Goal: Information Seeking & Learning: Learn about a topic

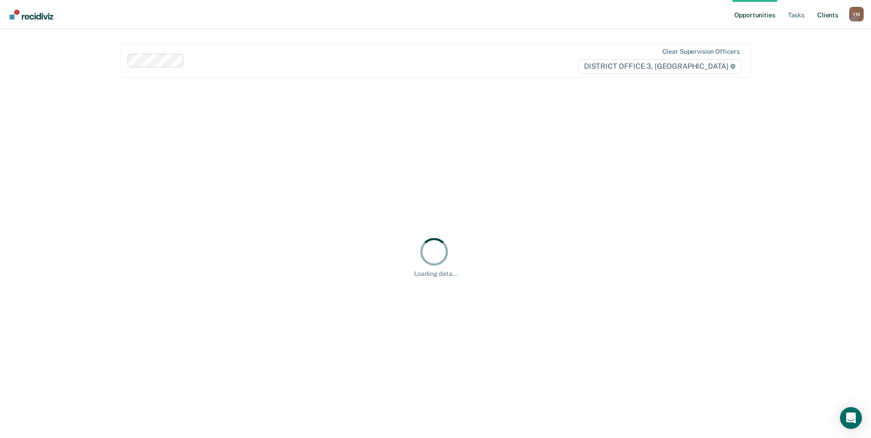
click at [822, 15] on link "Client s" at bounding box center [827, 14] width 25 height 29
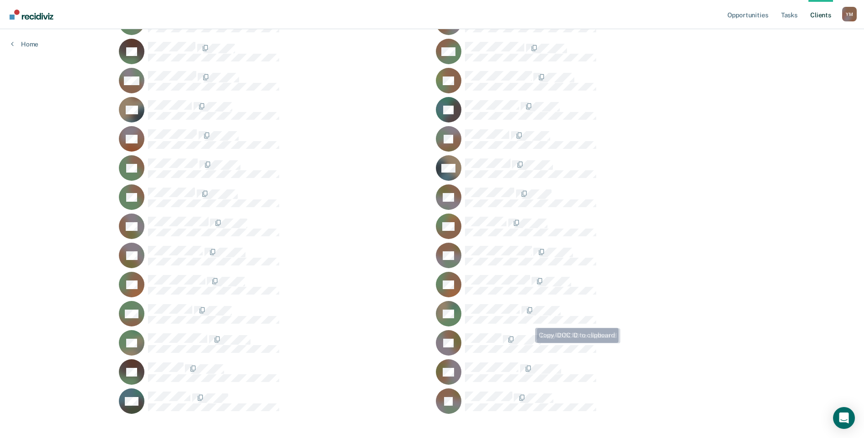
scroll to position [763, 0]
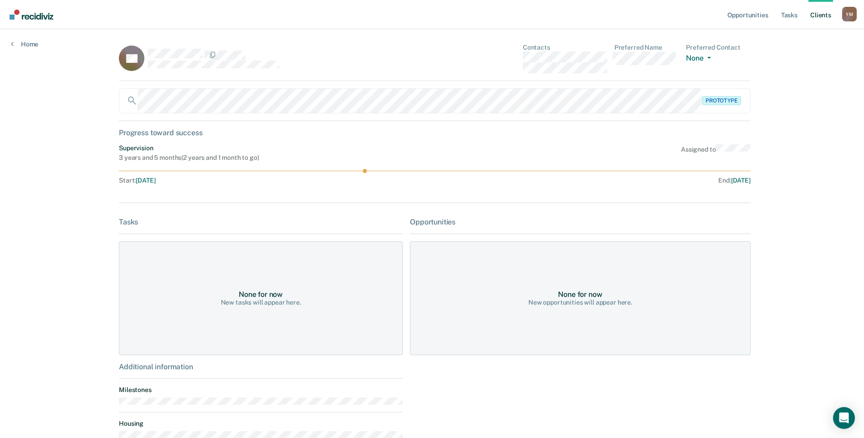
click at [132, 222] on div "Tasks" at bounding box center [261, 222] width 284 height 9
drag, startPoint x: 356, startPoint y: 160, endPoint x: 363, endPoint y: 194, distance: 34.9
click at [363, 194] on div "KS Contacts Preferred Name Preferred Contact None Call Text Email None Prototyp…" at bounding box center [432, 255] width 626 height 423
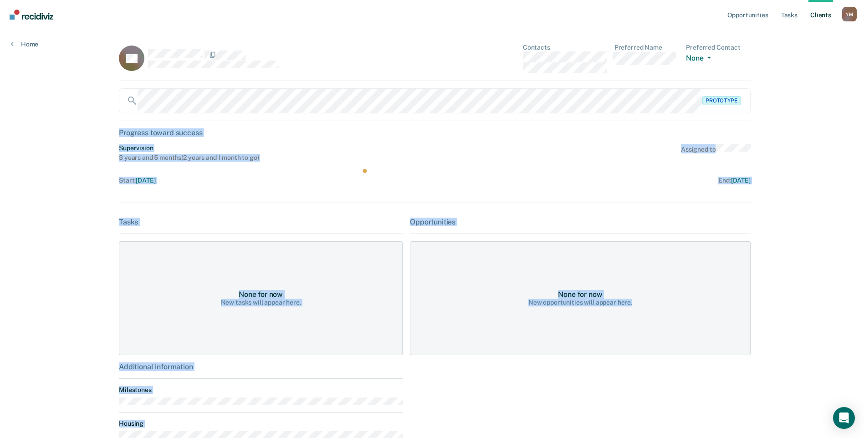
drag, startPoint x: 115, startPoint y: 132, endPoint x: 721, endPoint y: 321, distance: 634.6
click at [721, 321] on main "KS Contacts Preferred Name Preferred Contact None Call Text Email None Prototyp…" at bounding box center [432, 255] width 648 height 452
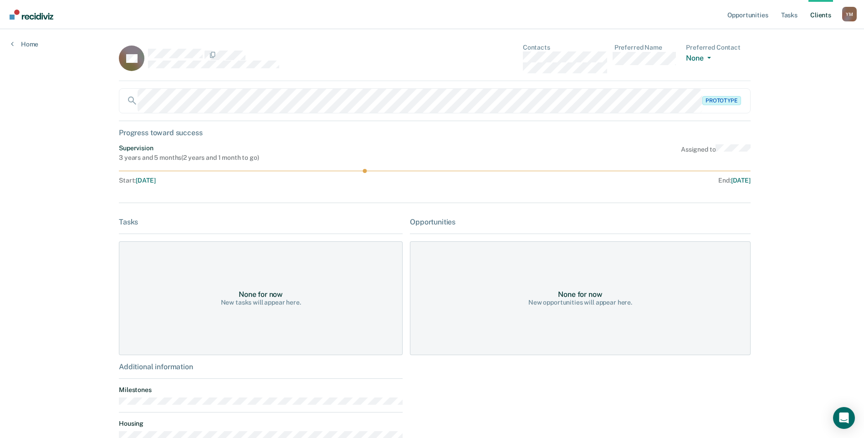
click at [108, 119] on main "KS Contacts Preferred Name Preferred Contact None Call Text Email None Prototyp…" at bounding box center [432, 255] width 648 height 452
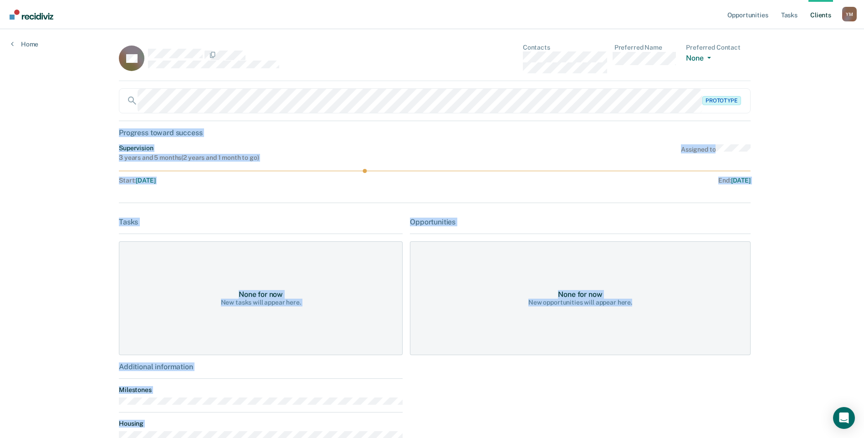
drag, startPoint x: 115, startPoint y: 130, endPoint x: 656, endPoint y: 342, distance: 581.3
click at [656, 342] on main "KS Contacts Preferred Name Preferred Contact None Call Text Email None Prototyp…" at bounding box center [432, 255] width 648 height 452
click at [100, 129] on div "Opportunities Tasks Client s [PERSON_NAME] Y M Profile How it works Log Out Hom…" at bounding box center [432, 251] width 864 height 503
drag, startPoint x: 138, startPoint y: 139, endPoint x: 716, endPoint y: 346, distance: 613.3
click at [716, 346] on main "KS Contacts Preferred Name Preferred Contact None Call Text Email None Prototyp…" at bounding box center [432, 255] width 648 height 452
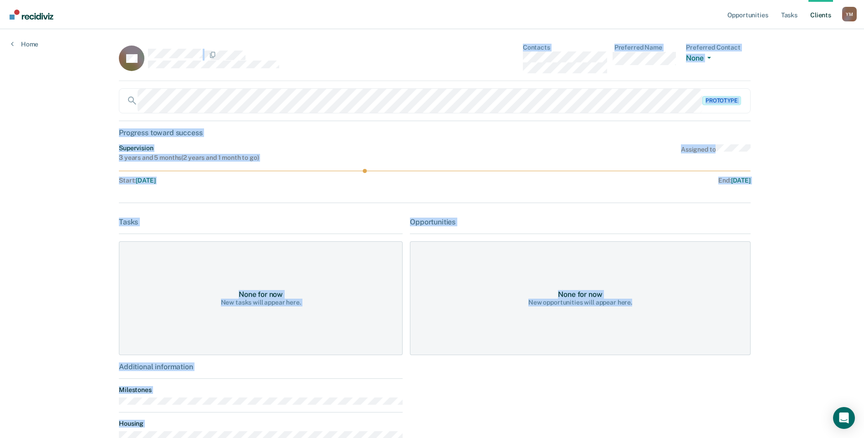
drag, startPoint x: 108, startPoint y: 48, endPoint x: 857, endPoint y: 382, distance: 820.3
click at [857, 382] on div "Opportunities Tasks Client s [PERSON_NAME] Y M Profile How it works Log Out Hom…" at bounding box center [432, 251] width 864 height 503
drag, startPoint x: 652, startPoint y: 399, endPoint x: 598, endPoint y: 384, distance: 56.7
click at [652, 399] on div "Opportunities None for now New opportunities will appear here." at bounding box center [580, 337] width 341 height 238
click at [97, 127] on div "Opportunities Tasks Client s [PERSON_NAME] Y M Profile How it works Log Out Hom…" at bounding box center [432, 251] width 864 height 503
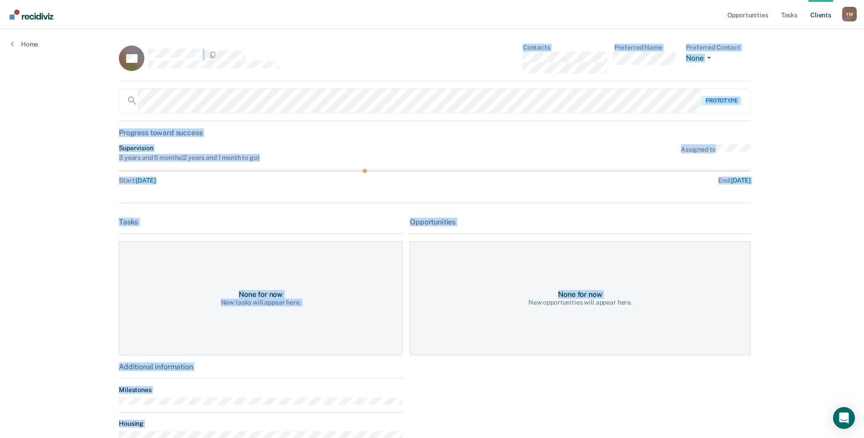
drag, startPoint x: 122, startPoint y: 46, endPoint x: 475, endPoint y: 407, distance: 504.5
click at [475, 407] on div "Opportunities Tasks Client s [PERSON_NAME] Y M Profile How it works Log Out Hom…" at bounding box center [432, 251] width 864 height 503
click at [384, 413] on div "Additional information Milestones Housing" at bounding box center [261, 408] width 284 height 93
click at [66, 106] on div "Opportunities Tasks Client s [PERSON_NAME] Y M Profile How it works Log Out Hom…" at bounding box center [432, 251] width 864 height 503
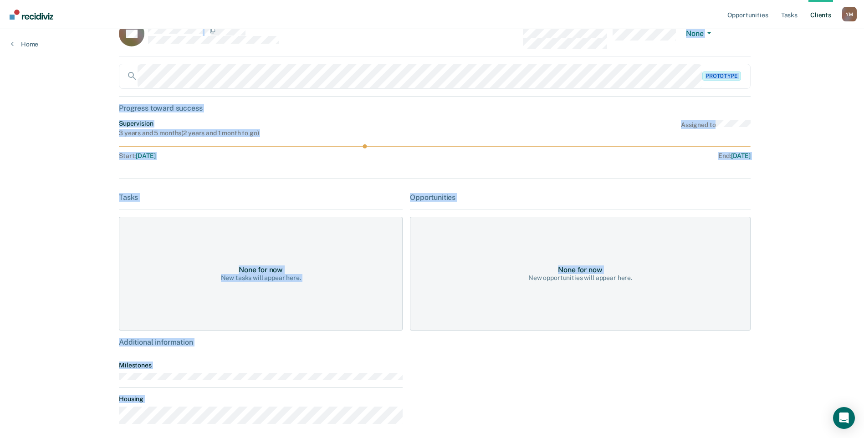
scroll to position [65, 0]
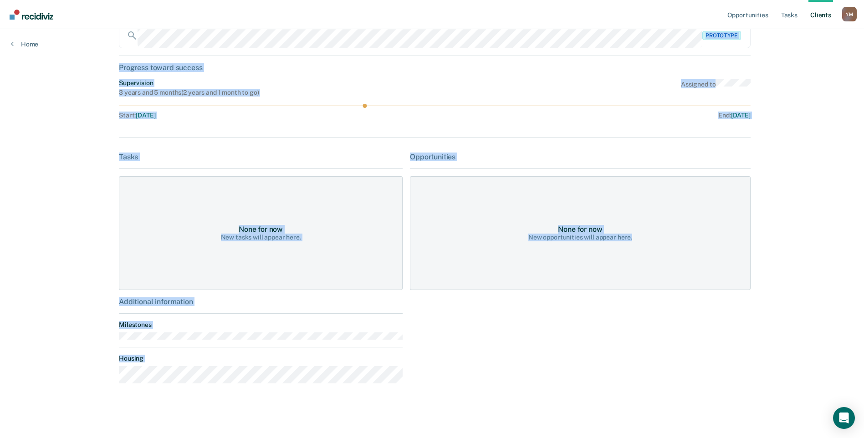
drag, startPoint x: 154, startPoint y: 81, endPoint x: 659, endPoint y: 273, distance: 539.5
click at [659, 273] on div "KS Contacts Preferred Name Preferred Contact None Call Text Email None Prototyp…" at bounding box center [432, 190] width 626 height 423
click at [471, 352] on div "Opportunities None for now New opportunities will appear here." at bounding box center [580, 272] width 341 height 238
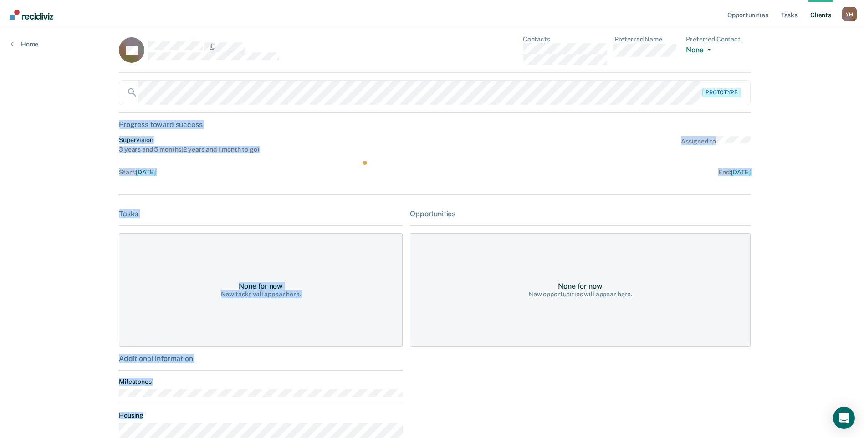
scroll to position [0, 0]
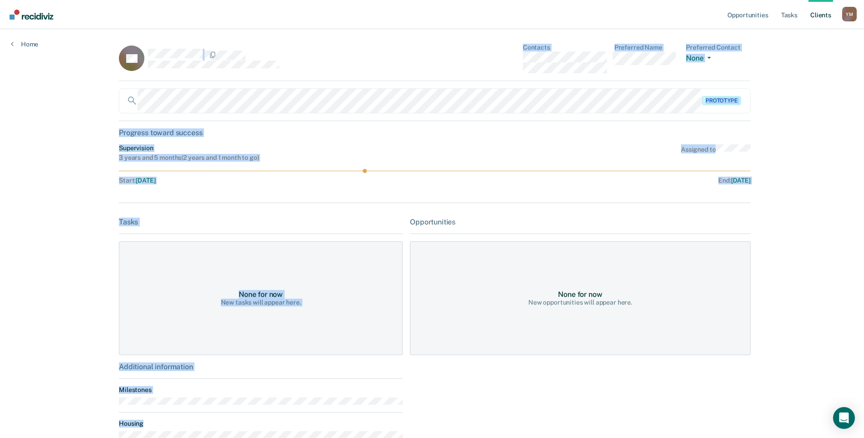
drag, startPoint x: 244, startPoint y: 390, endPoint x: 108, endPoint y: 45, distance: 370.8
click at [108, 45] on main "KS Contacts Preferred Name Preferred Contact None Call Text Email None Prototyp…" at bounding box center [432, 255] width 648 height 452
drag, startPoint x: 108, startPoint y: 45, endPoint x: 85, endPoint y: 97, distance: 56.4
click at [85, 97] on div "Opportunities Tasks Client s [PERSON_NAME] Y M Profile How it works Log Out Hom…" at bounding box center [432, 251] width 864 height 503
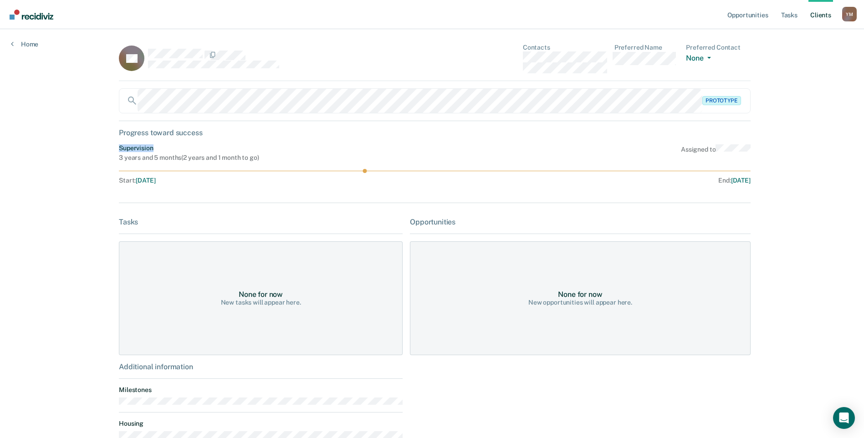
drag, startPoint x: 116, startPoint y: 145, endPoint x: 151, endPoint y: 152, distance: 35.6
click at [151, 152] on main "KS Contacts Preferred Name Preferred Contact None Call Text Email None Prototyp…" at bounding box center [432, 255] width 648 height 452
drag, startPoint x: 151, startPoint y: 152, endPoint x: 114, endPoint y: 147, distance: 36.7
click at [114, 147] on main "KS Contacts Preferred Name Preferred Contact None Call Text Email None Prototyp…" at bounding box center [432, 255] width 648 height 452
click at [796, 184] on div "Opportunities Tasks Client s [PERSON_NAME] Y M Profile How it works Log Out Hom…" at bounding box center [432, 251] width 864 height 503
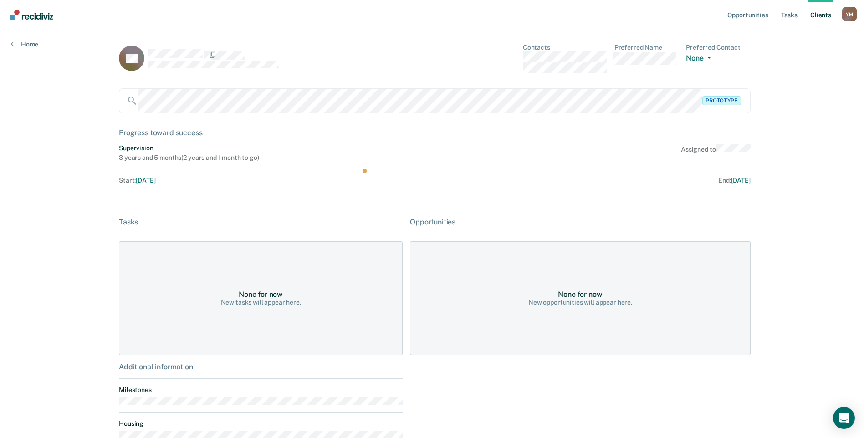
click at [691, 216] on div "KS Contacts Preferred Name Preferred Contact None Call Text Email None Prototyp…" at bounding box center [432, 255] width 626 height 423
click at [669, 211] on div "KS Contacts Preferred Name Preferred Contact None Call Text Email None Prototyp…" at bounding box center [432, 255] width 626 height 423
click at [701, 208] on div "KS Contacts Preferred Name Preferred Contact None Call Text Email None Prototyp…" at bounding box center [432, 255] width 626 height 423
drag, startPoint x: 192, startPoint y: 67, endPoint x: 190, endPoint y: 74, distance: 6.8
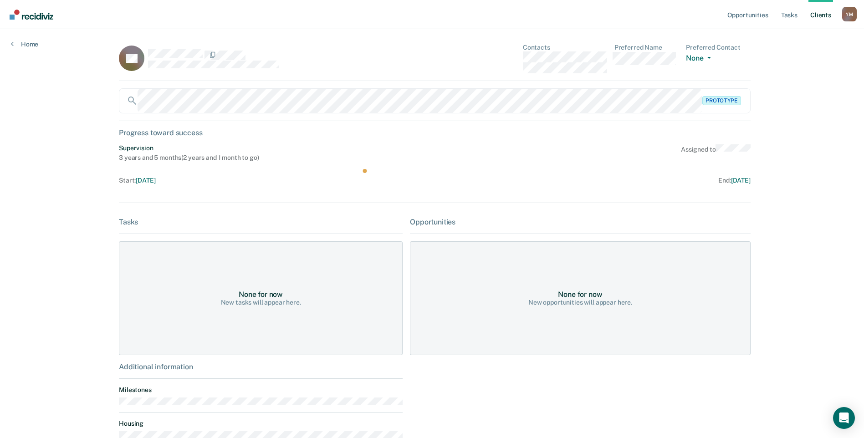
click at [190, 74] on div "KS Contacts Preferred Name Preferred Contact None Call Text Email None" at bounding box center [434, 62] width 631 height 37
click at [188, 70] on div "KS" at bounding box center [261, 59] width 284 height 30
drag, startPoint x: 176, startPoint y: 67, endPoint x: 222, endPoint y: 73, distance: 46.8
click at [228, 74] on div "KS Contacts Preferred Name Preferred Contact None Call Text Email None" at bounding box center [434, 62] width 631 height 37
click at [185, 71] on div "KS" at bounding box center [261, 59] width 284 height 30
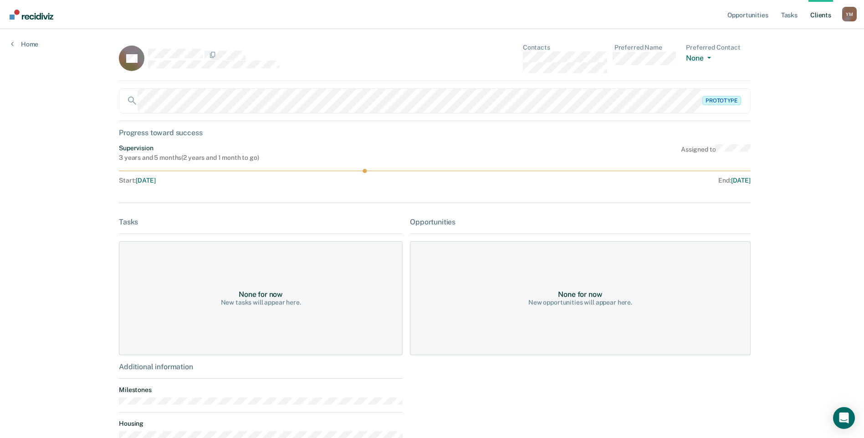
click at [364, 171] on circle at bounding box center [365, 171] width 4 height 4
click at [408, 171] on icon at bounding box center [434, 171] width 631 height 4
click at [543, 170] on icon at bounding box center [434, 171] width 631 height 4
click at [341, 133] on div "Progress toward success" at bounding box center [434, 132] width 631 height 9
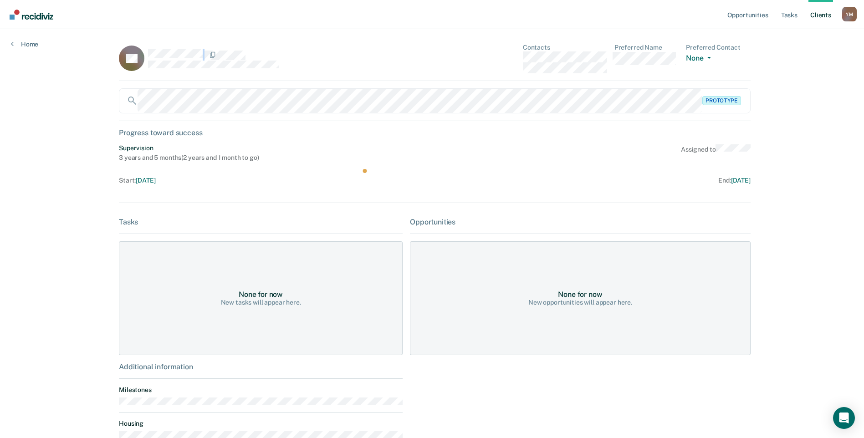
click at [195, 61] on div at bounding box center [275, 58] width 255 height 19
drag, startPoint x: 153, startPoint y: 68, endPoint x: 198, endPoint y: 70, distance: 44.7
click at [199, 71] on div "KS" at bounding box center [261, 59] width 284 height 30
click at [199, 56] on div "KS" at bounding box center [261, 59] width 284 height 30
drag, startPoint x: 200, startPoint y: 55, endPoint x: 143, endPoint y: 55, distance: 57.4
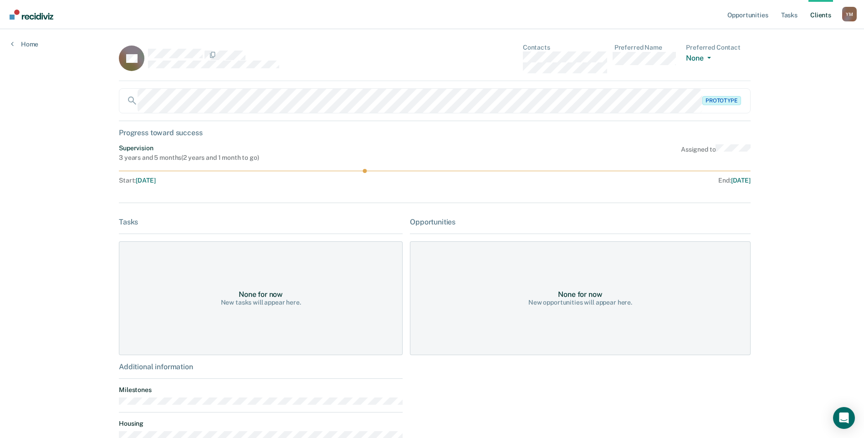
click at [143, 55] on div "KS" at bounding box center [261, 59] width 284 height 30
drag, startPoint x: 143, startPoint y: 55, endPoint x: 131, endPoint y: 33, distance: 24.9
click at [131, 33] on main "KS Contacts Preferred Name Preferred Contact None Call Text Email None Prototyp…" at bounding box center [432, 255] width 648 height 452
click at [146, 47] on div "KS" at bounding box center [261, 59] width 284 height 30
drag, startPoint x: 146, startPoint y: 47, endPoint x: 131, endPoint y: 26, distance: 25.5
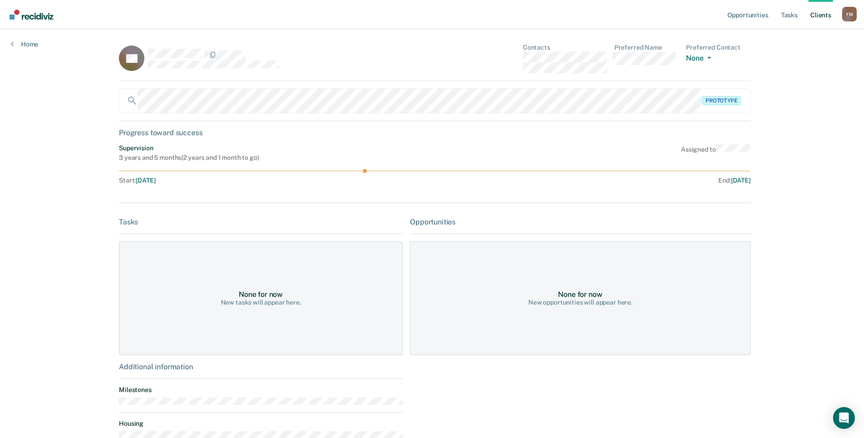
click at [131, 26] on nav "Opportunities Tasks Client s [PERSON_NAME] Y M Profile How it works Log Out" at bounding box center [432, 14] width 864 height 29
click at [199, 71] on div "KS" at bounding box center [261, 59] width 284 height 30
click at [148, 41] on main "KS Contacts Preferred Name Preferred Contact None Call Text Email None Prototyp…" at bounding box center [432, 255] width 648 height 452
drag, startPoint x: 148, startPoint y: 41, endPoint x: 129, endPoint y: 25, distance: 24.3
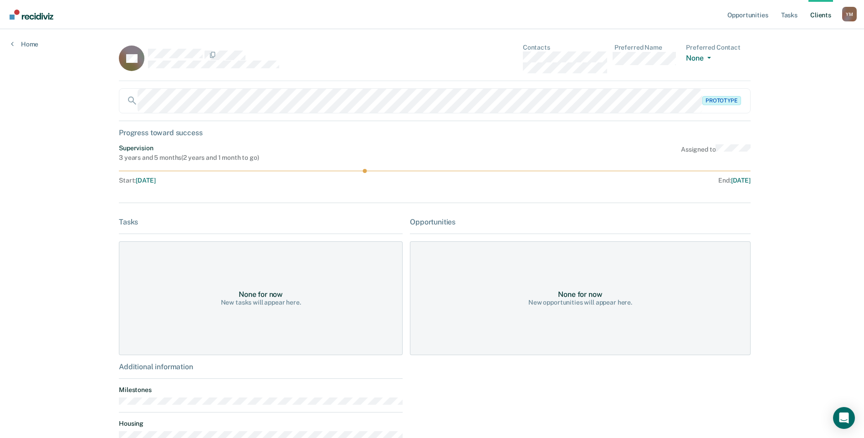
click at [129, 25] on nav "Opportunities Tasks Client s [PERSON_NAME] Y M Profile How it works Log Out" at bounding box center [432, 14] width 864 height 29
click at [196, 71] on div "KS" at bounding box center [261, 59] width 284 height 30
